Goal: Transaction & Acquisition: Purchase product/service

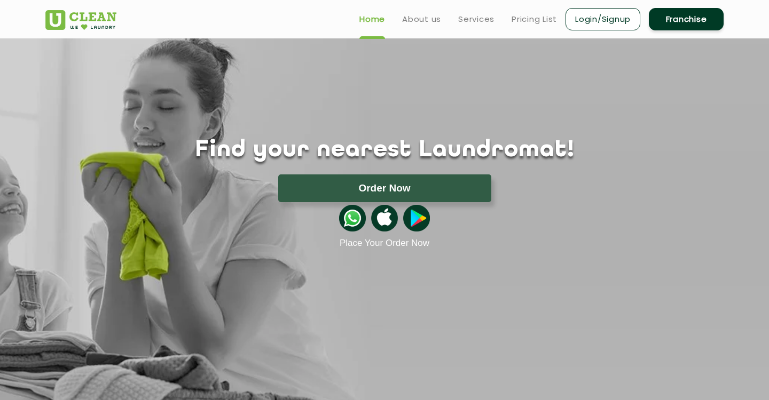
click at [602, 18] on link "Login/Signup" at bounding box center [602, 19] width 75 height 22
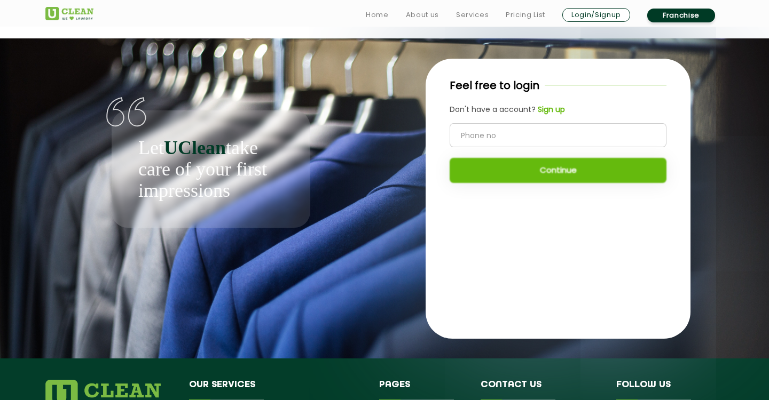
click at [73, 14] on img at bounding box center [69, 13] width 48 height 13
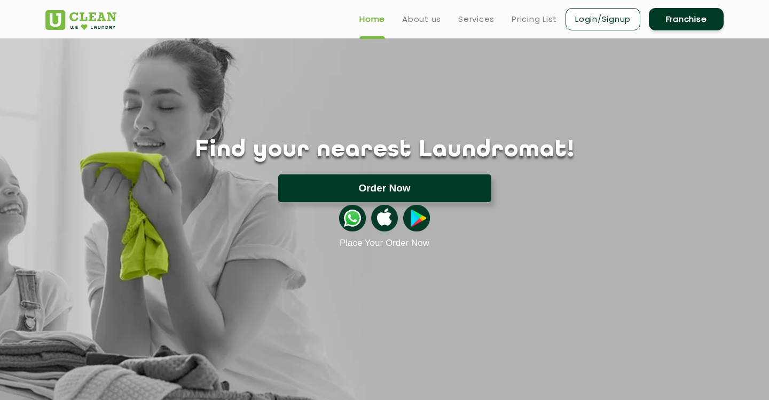
click at [425, 183] on button "Order Now" at bounding box center [384, 189] width 213 height 28
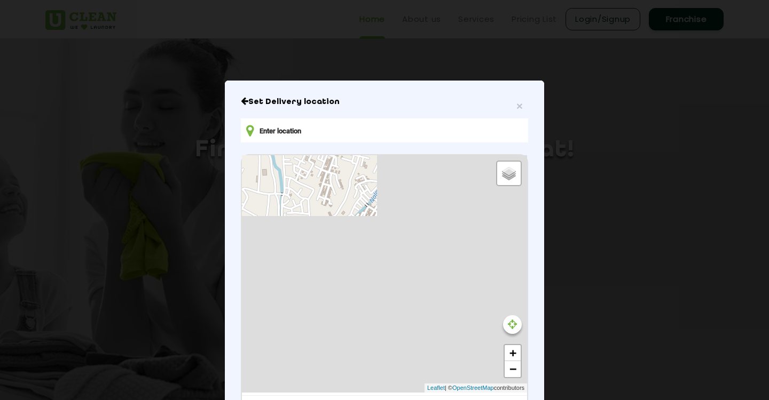
type input "Ft. [GEOGRAPHIC_DATA][PERSON_NAME], [STREET_ADDRESS]"
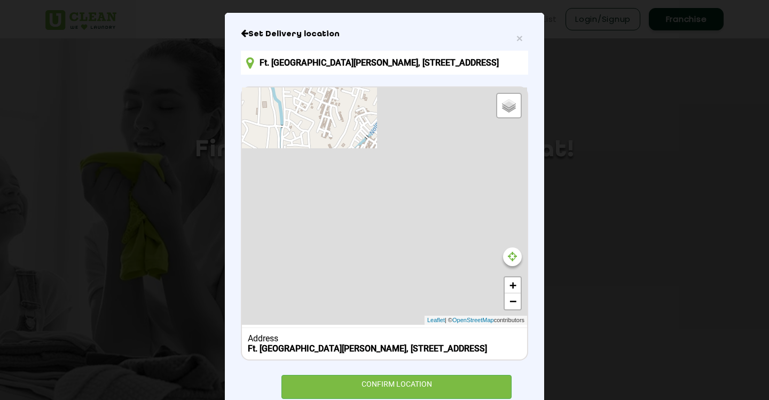
scroll to position [69, 0]
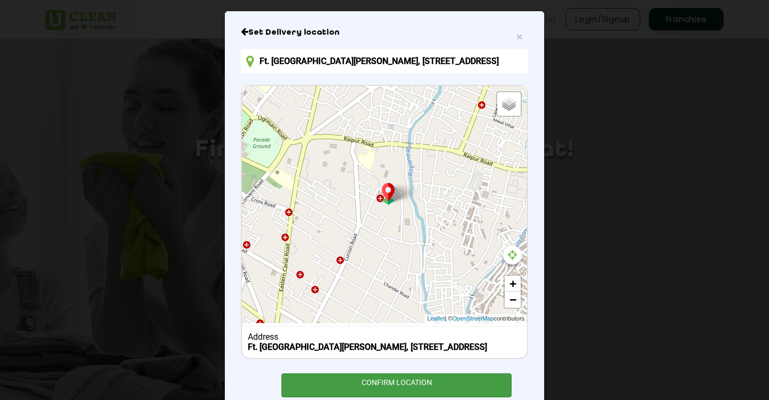
click at [401, 392] on div "CONFIRM LOCATION" at bounding box center [396, 386] width 230 height 24
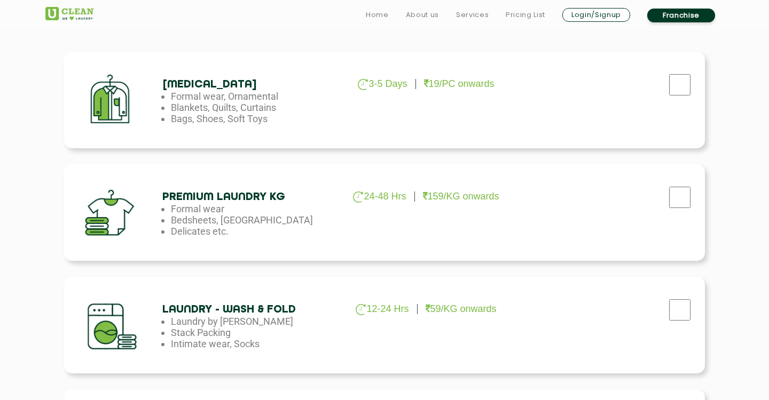
scroll to position [366, 0]
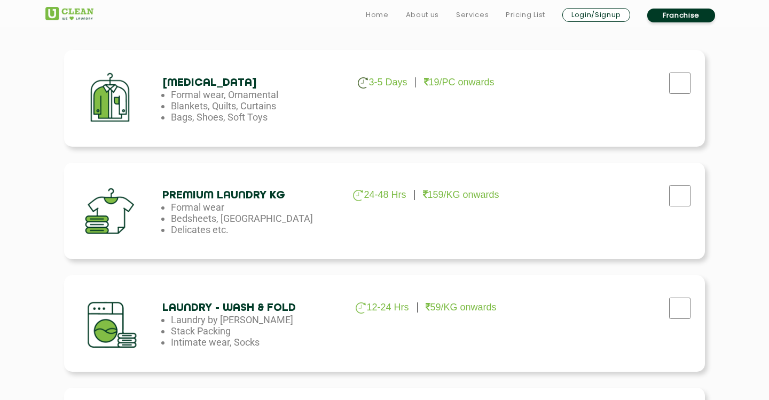
click at [670, 76] on input "checkbox" at bounding box center [679, 83] width 27 height 21
checkbox input "true"
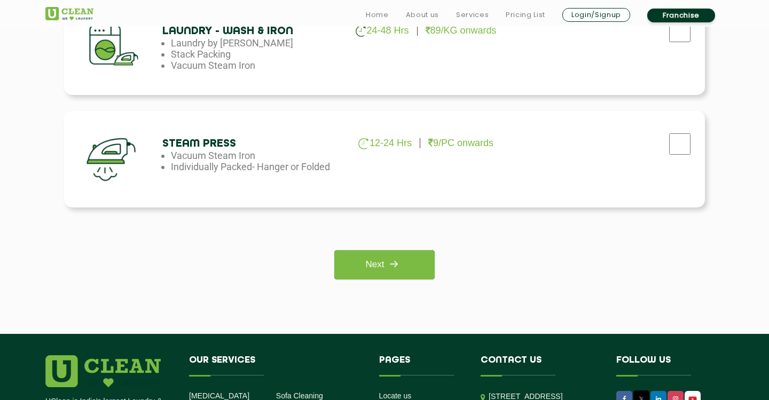
scroll to position [790, 0]
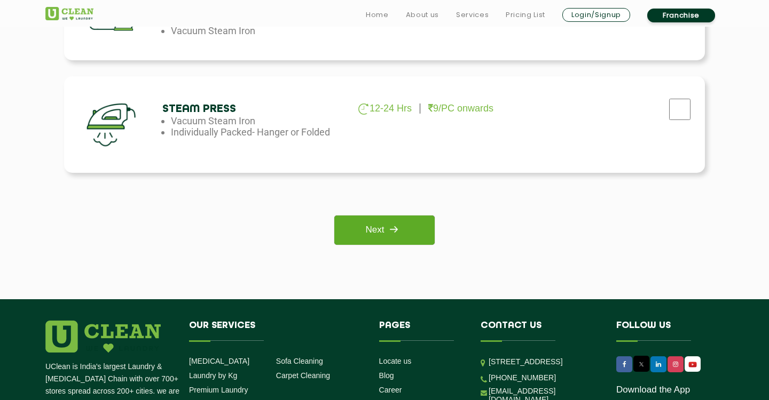
click at [418, 231] on link "Next" at bounding box center [384, 230] width 100 height 29
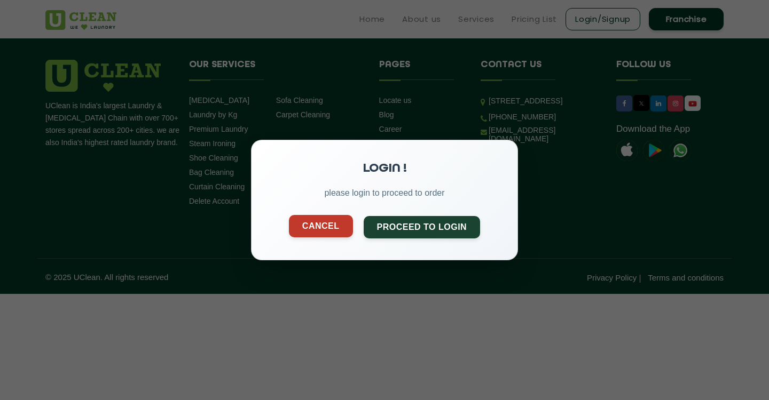
click at [335, 220] on button "Cancel" at bounding box center [321, 226] width 64 height 22
